Goal: Information Seeking & Learning: Learn about a topic

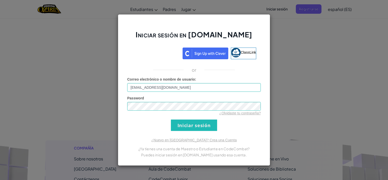
click at [187, 127] on input "Iniciar sesión" at bounding box center [194, 124] width 46 height 11
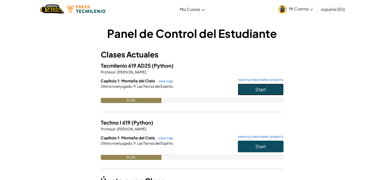
click at [269, 90] on button "Start" at bounding box center [261, 89] width 46 height 12
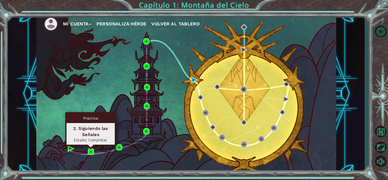
click at [92, 154] on img at bounding box center [91, 151] width 6 height 6
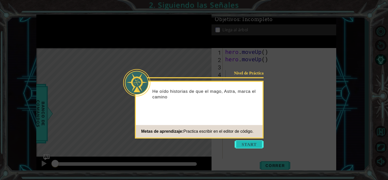
click at [241, 143] on button "Start" at bounding box center [248, 144] width 29 height 8
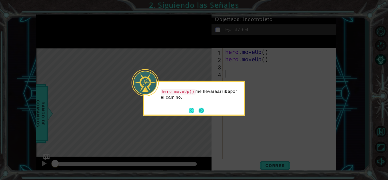
click at [203, 107] on footer at bounding box center [195, 110] width 15 height 8
click at [202, 109] on button "Next" at bounding box center [201, 110] width 6 height 6
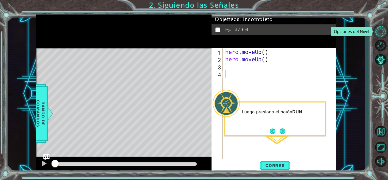
click at [374, 30] on button "Opciones del Nivel" at bounding box center [380, 31] width 15 height 12
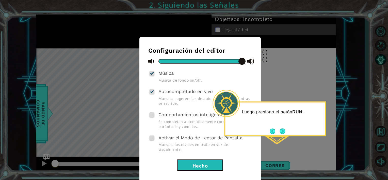
click at [191, 159] on button "Hecho" at bounding box center [200, 164] width 46 height 11
